Goal: Transaction & Acquisition: Register for event/course

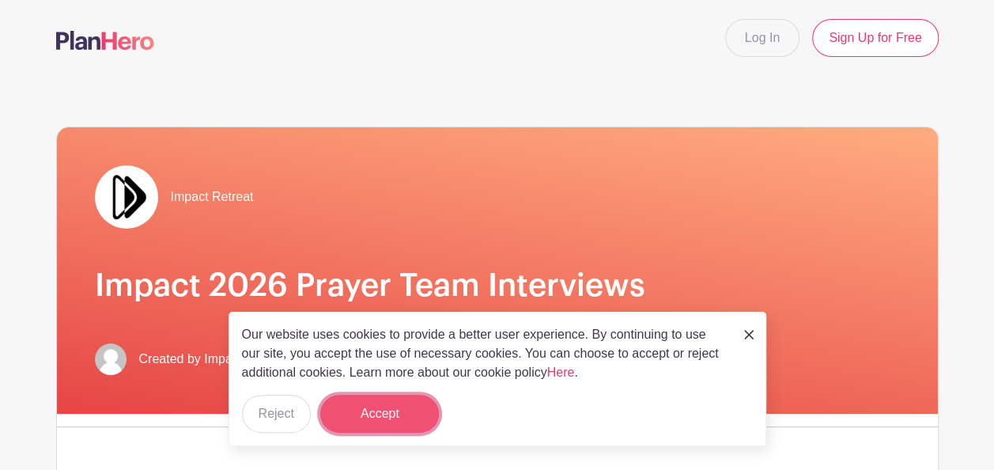
click at [399, 413] on button "Accept" at bounding box center [379, 414] width 119 height 38
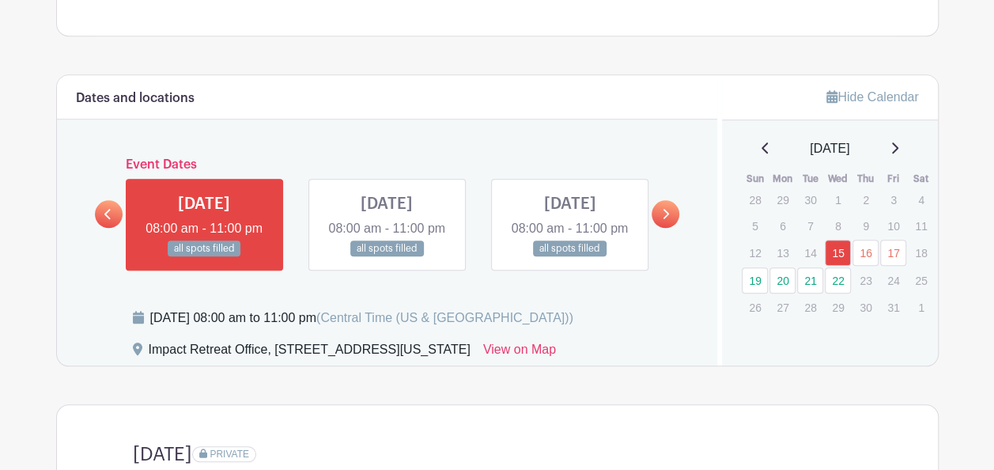
scroll to position [654, 0]
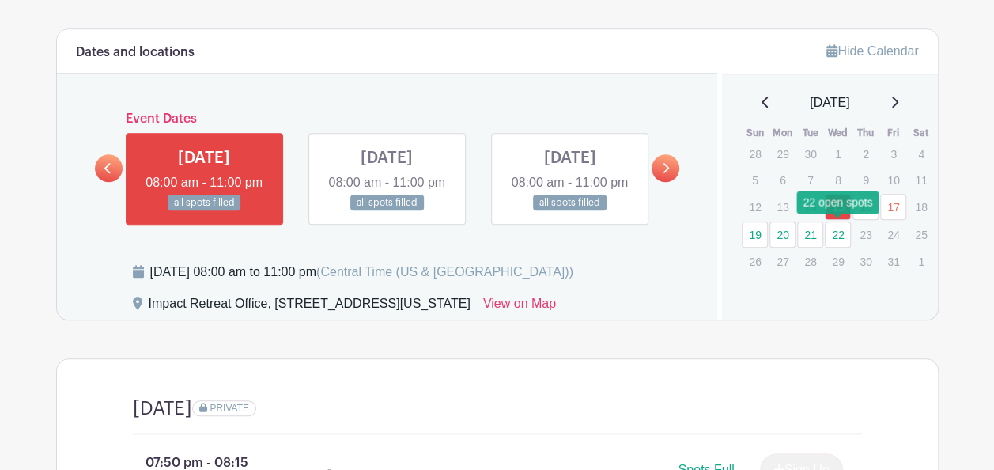
click at [833, 232] on link "22" at bounding box center [838, 234] width 26 height 26
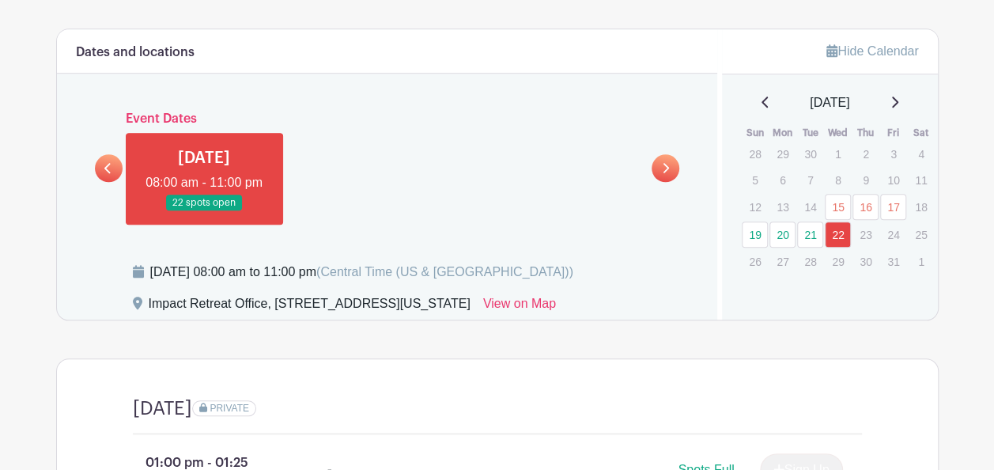
click at [204, 211] on link at bounding box center [204, 211] width 0 height 0
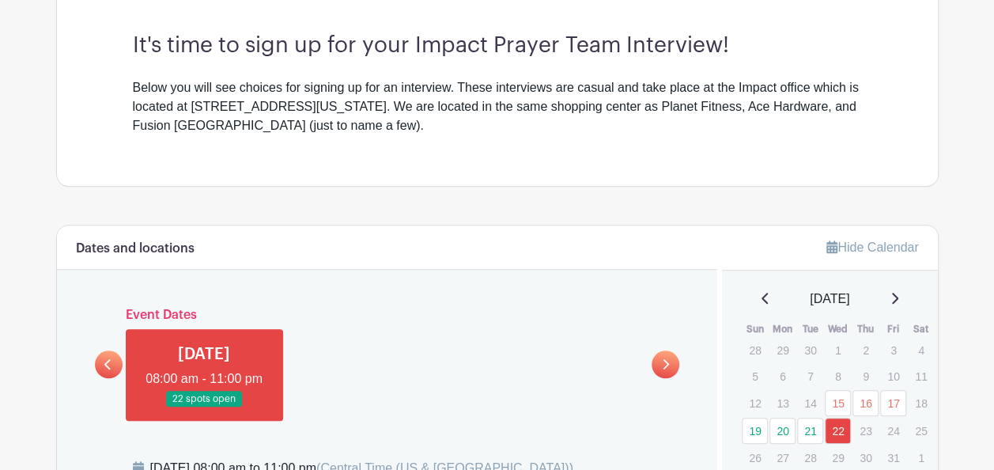
scroll to position [720, 0]
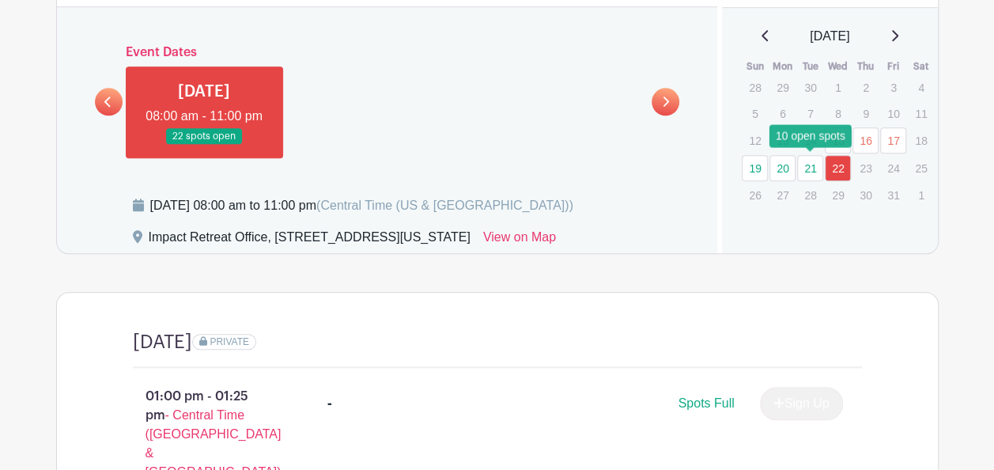
click at [816, 166] on link "21" at bounding box center [810, 168] width 26 height 26
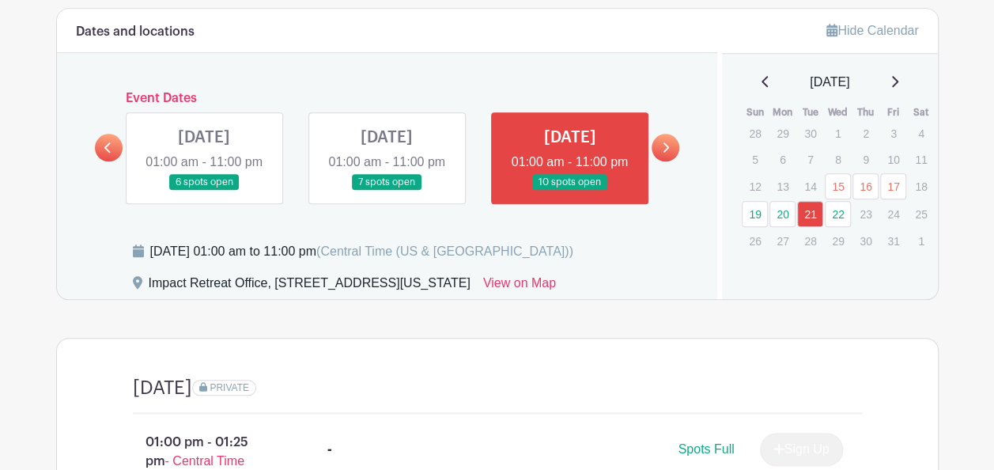
scroll to position [670, 0]
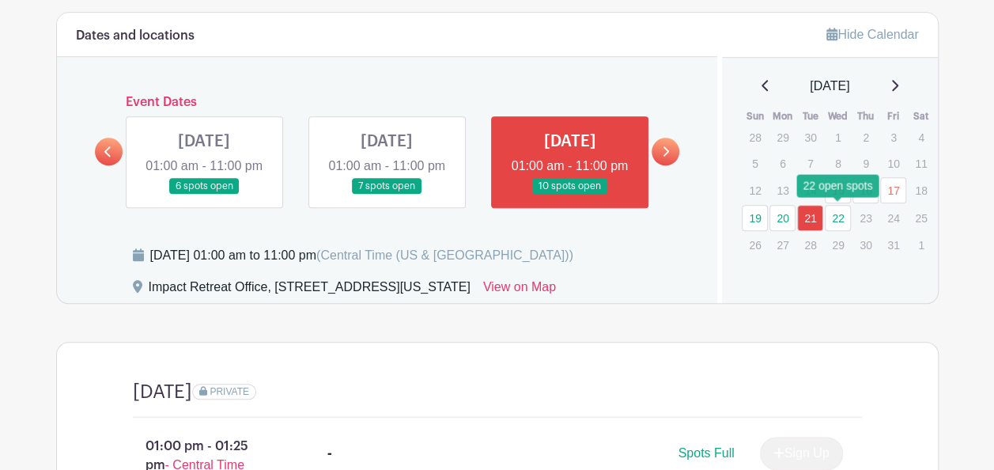
click at [843, 213] on link "22" at bounding box center [838, 218] width 26 height 26
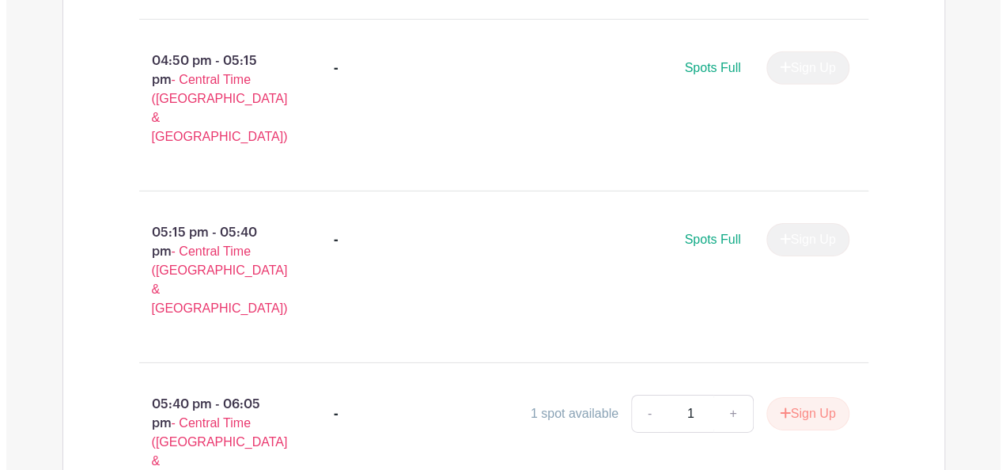
scroll to position [2429, 0]
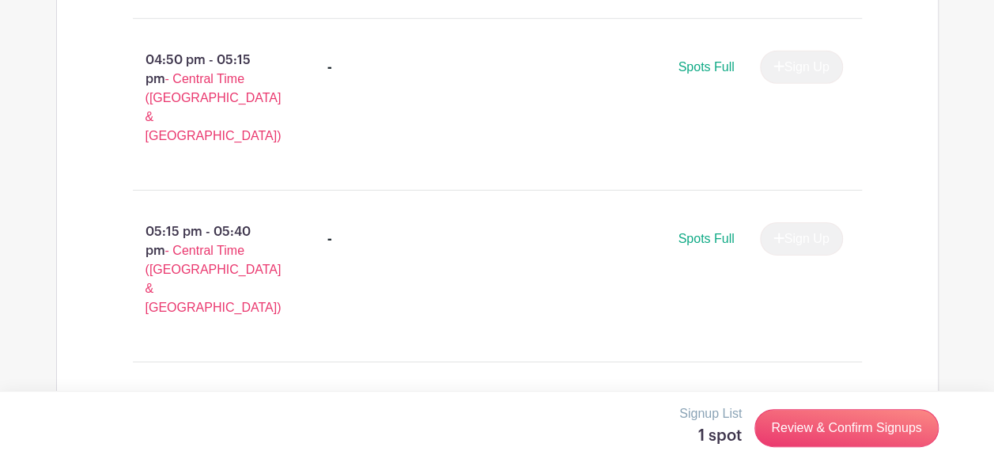
type input "2"
type input "1"
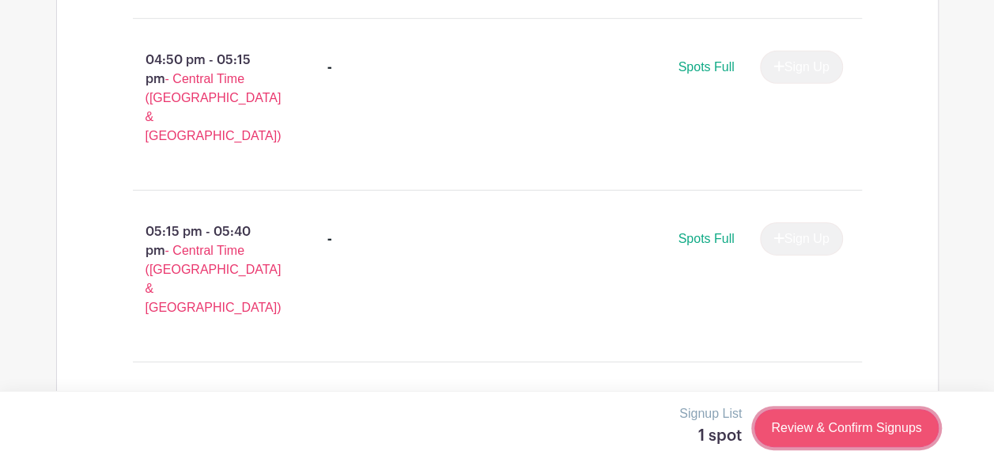
click at [855, 424] on link "Review & Confirm Signups" at bounding box center [845, 428] width 183 height 38
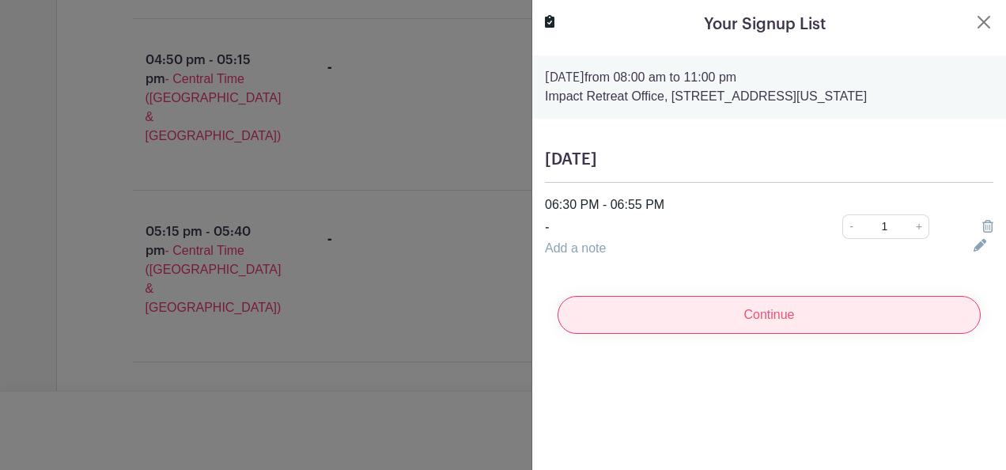
click at [732, 310] on input "Continue" at bounding box center [768, 315] width 423 height 38
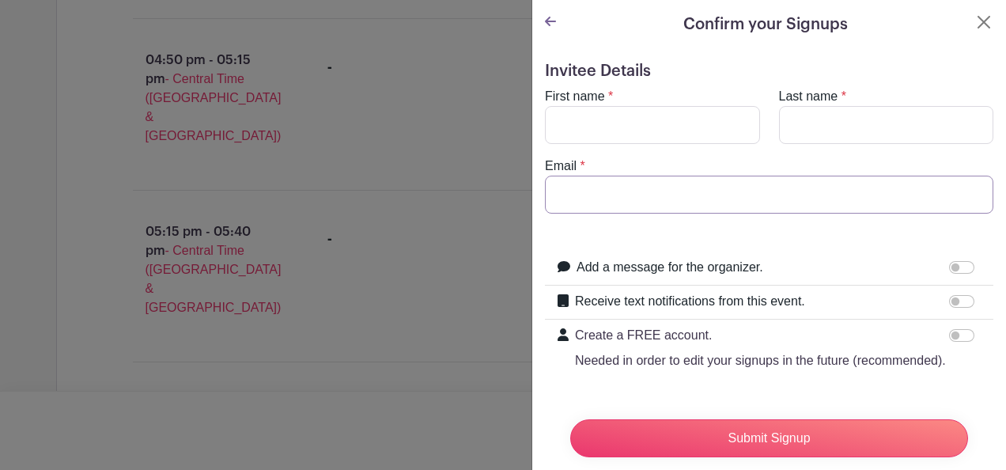
type input "[EMAIL_ADDRESS][DOMAIN_NAME]"
click at [623, 128] on input "First name" at bounding box center [652, 125] width 215 height 38
type input "[PERSON_NAME]"
click at [787, 129] on input "Last name" at bounding box center [886, 125] width 215 height 38
click at [806, 123] on input "S[i" at bounding box center [886, 125] width 215 height 38
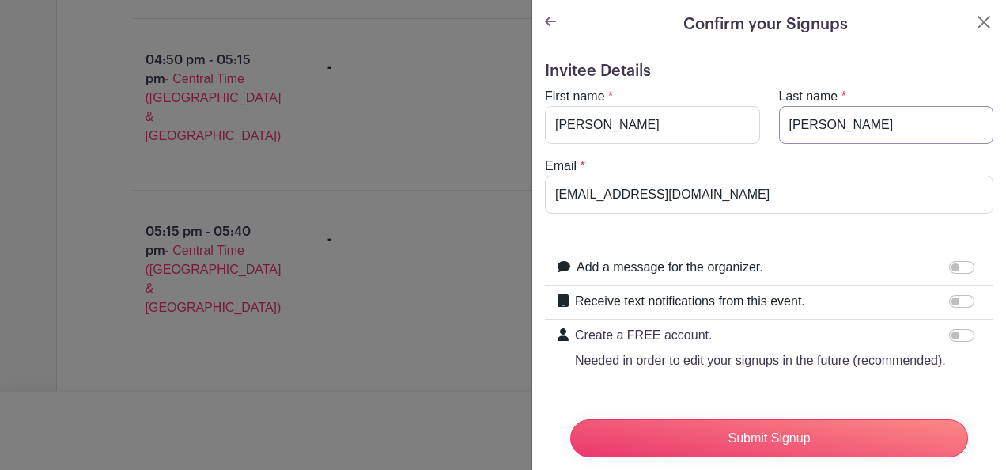
type input "[PERSON_NAME]"
click at [866, 84] on form "Invitee Details First name * [PERSON_NAME] Last name * [PERSON_NAME] Email * [E…" at bounding box center [769, 270] width 448 height 416
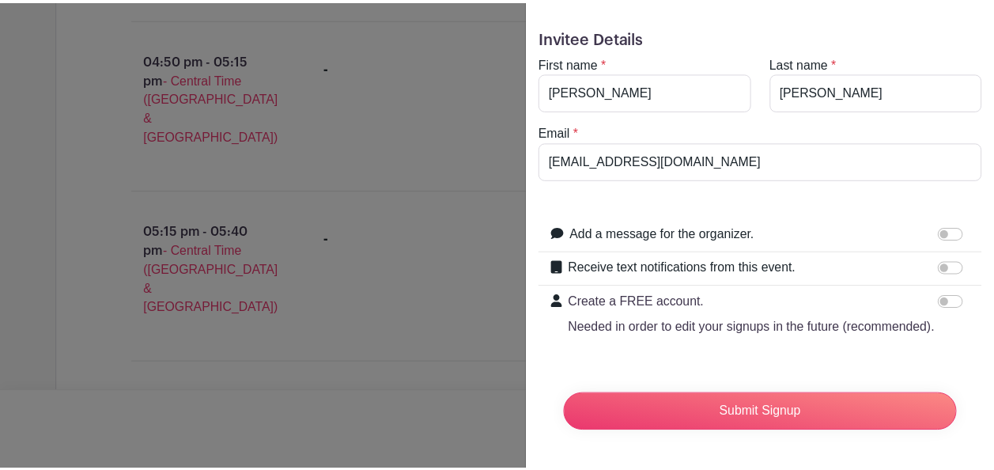
scroll to position [62, 0]
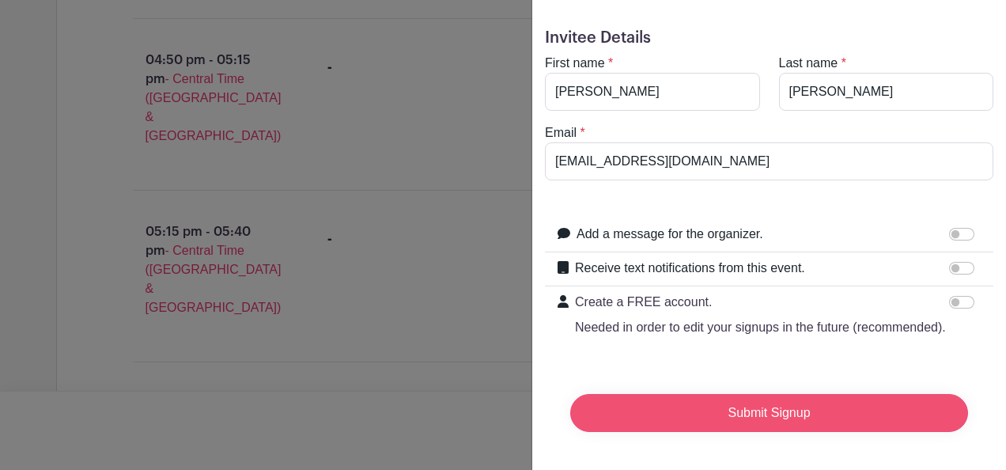
click at [753, 403] on input "Submit Signup" at bounding box center [769, 413] width 398 height 38
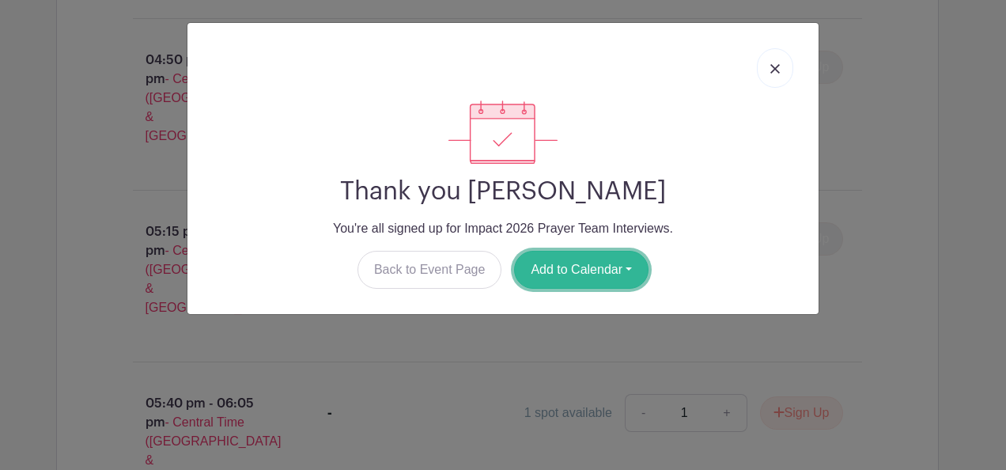
click at [571, 267] on button "Add to Calendar" at bounding box center [581, 270] width 134 height 38
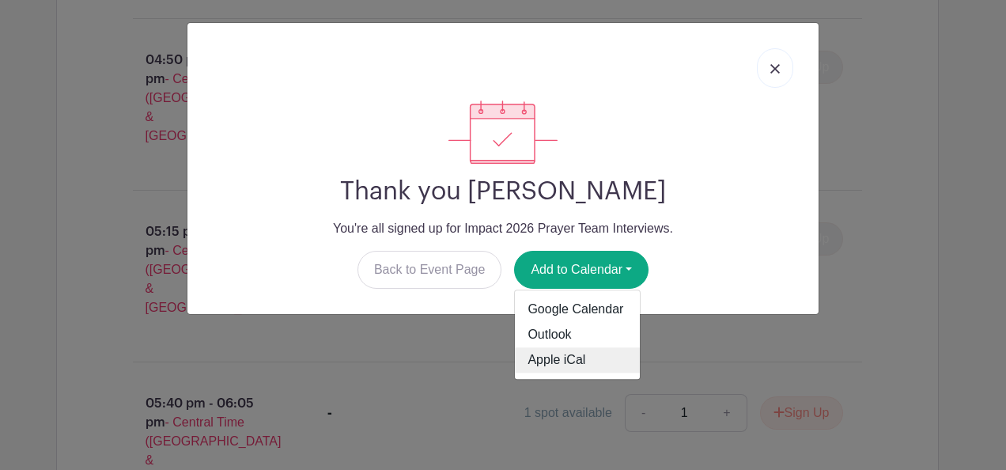
click at [583, 362] on link "Apple iCal" at bounding box center [577, 360] width 125 height 25
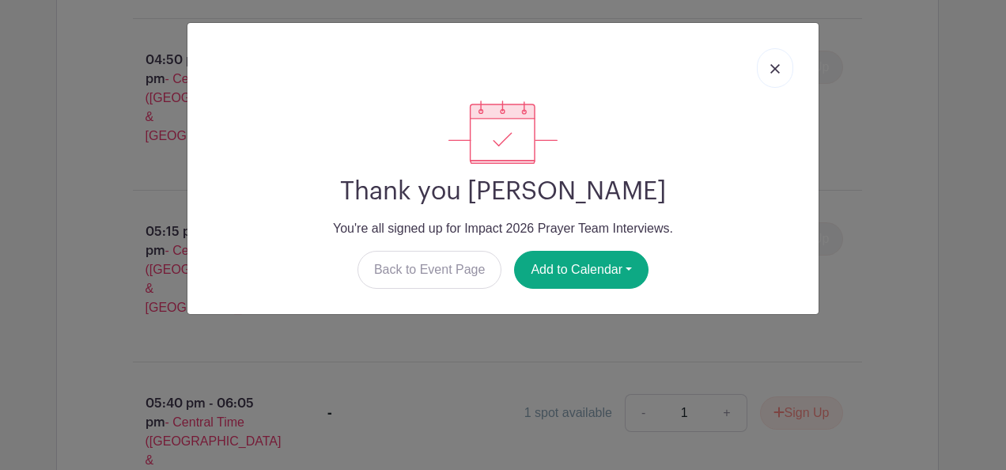
click at [984, 127] on div "Thank you [PERSON_NAME] You're all signed up for Impact 2026 Prayer Team Interv…" at bounding box center [503, 235] width 1006 height 470
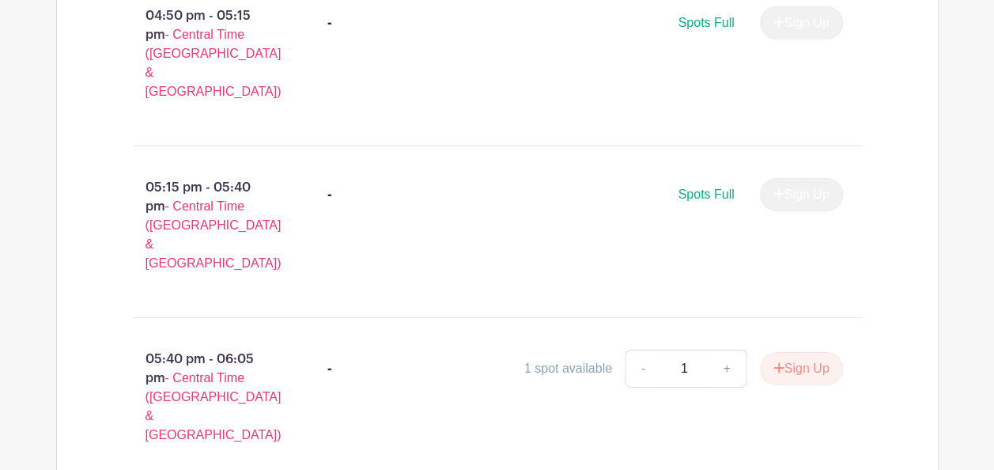
scroll to position [2474, 0]
